Goal: Task Accomplishment & Management: Manage account settings

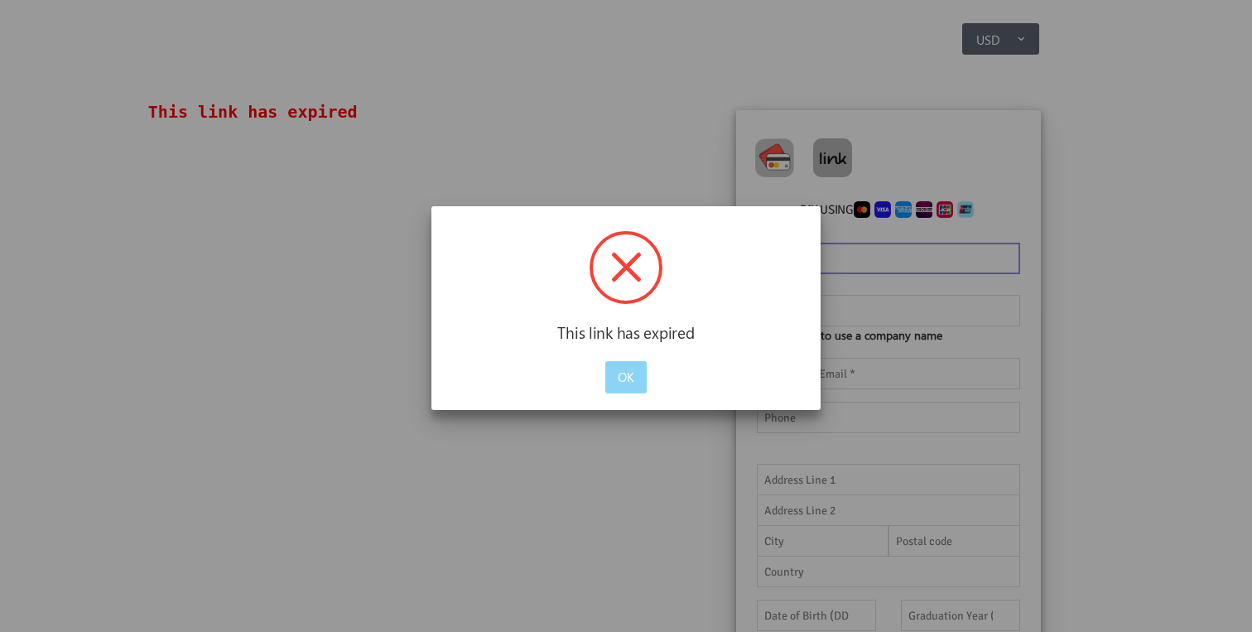
click at [1152, 217] on div at bounding box center [626, 316] width 1252 height 632
click at [628, 372] on button "OK" at bounding box center [625, 377] width 41 height 32
click at [623, 374] on button "OK" at bounding box center [625, 377] width 41 height 32
click at [625, 382] on button "OK" at bounding box center [625, 377] width 41 height 32
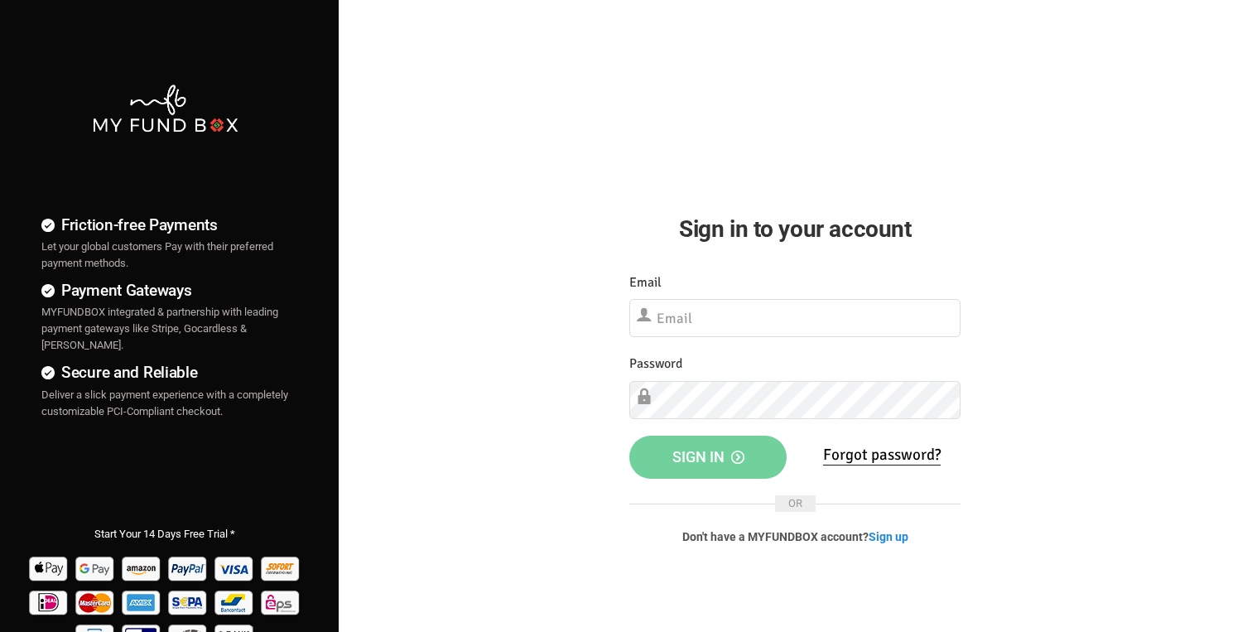
click at [721, 293] on div "Email Please Fill out this field" at bounding box center [794, 304] width 331 height 65
